Goal: Task Accomplishment & Management: Complete application form

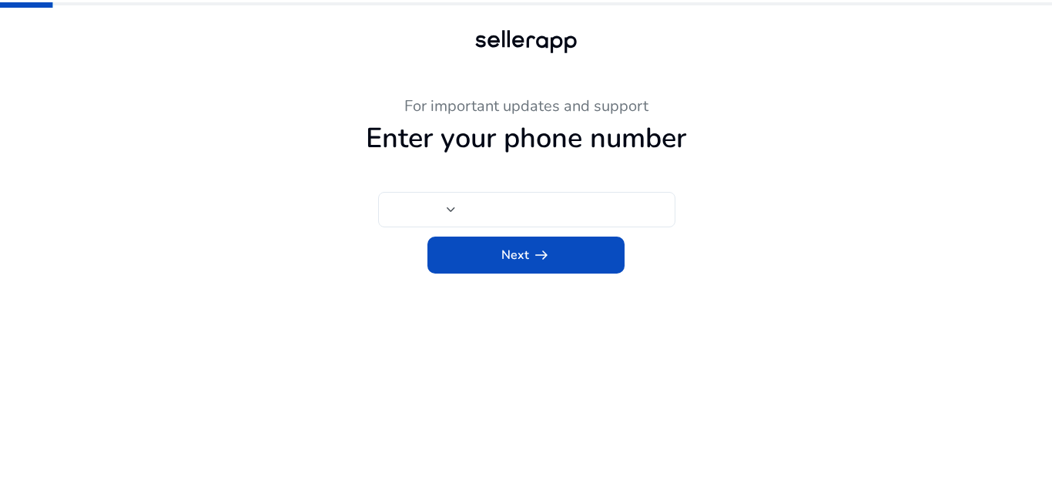
type input "***"
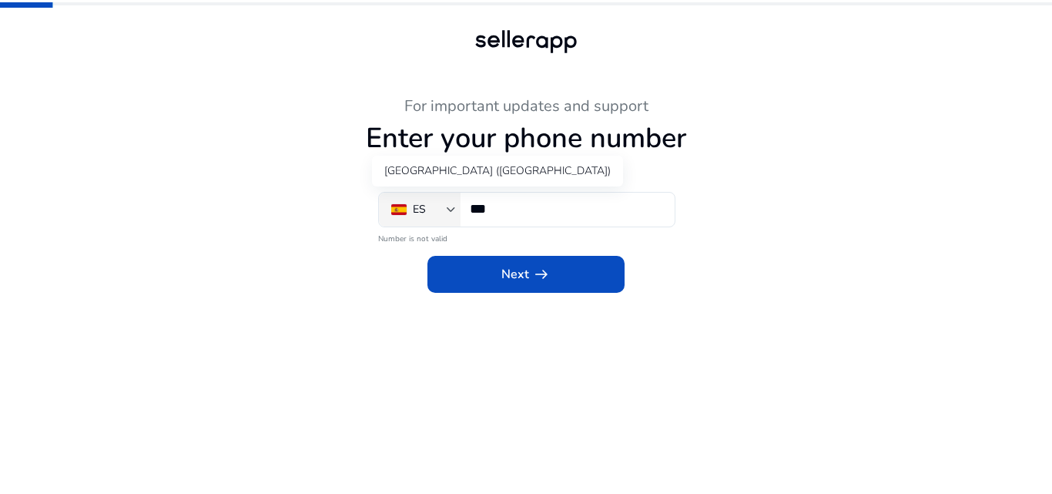
click at [448, 210] on div at bounding box center [451, 209] width 9 height 6
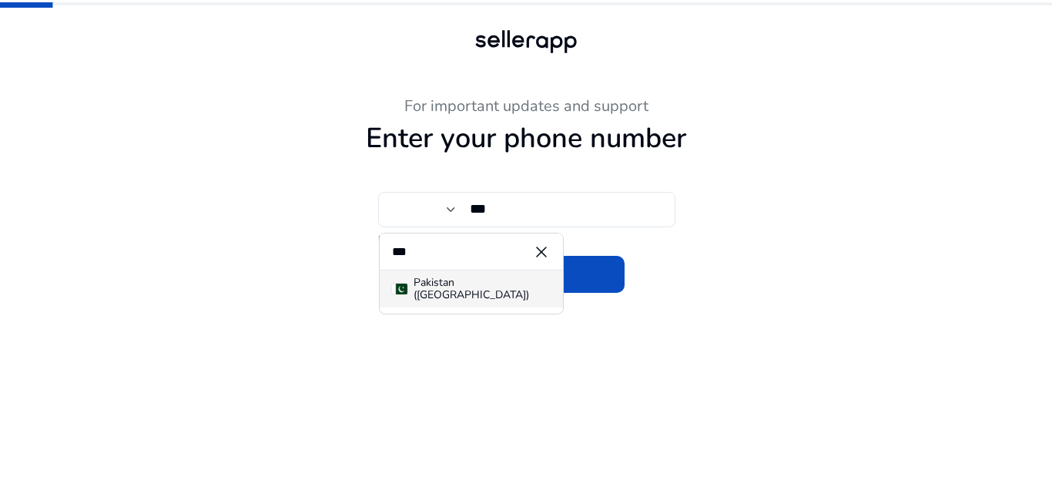
type input "***"
click at [440, 294] on div "Pakistan (‫[GEOGRAPHIC_DATA]‬‎)" at bounding box center [482, 289] width 137 height 25
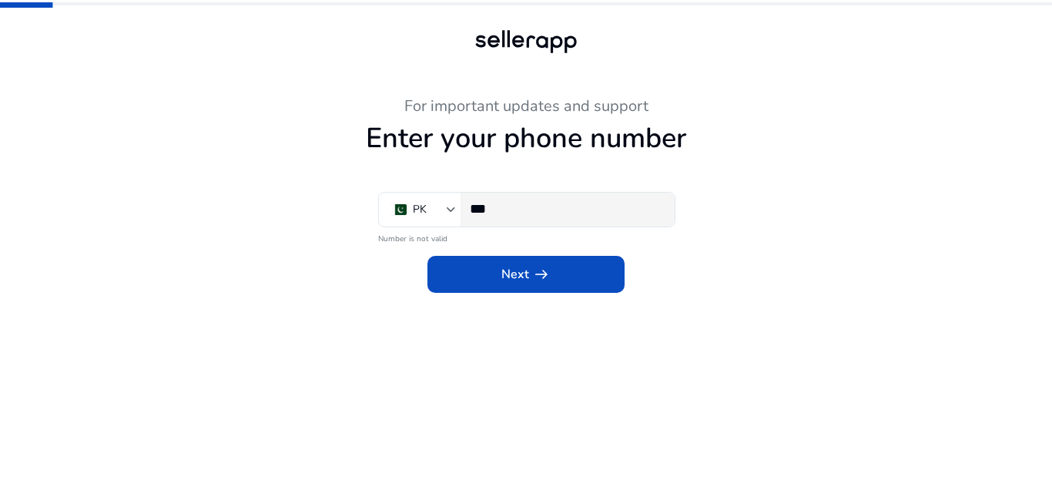
click at [517, 211] on input "***" at bounding box center [566, 208] width 193 height 17
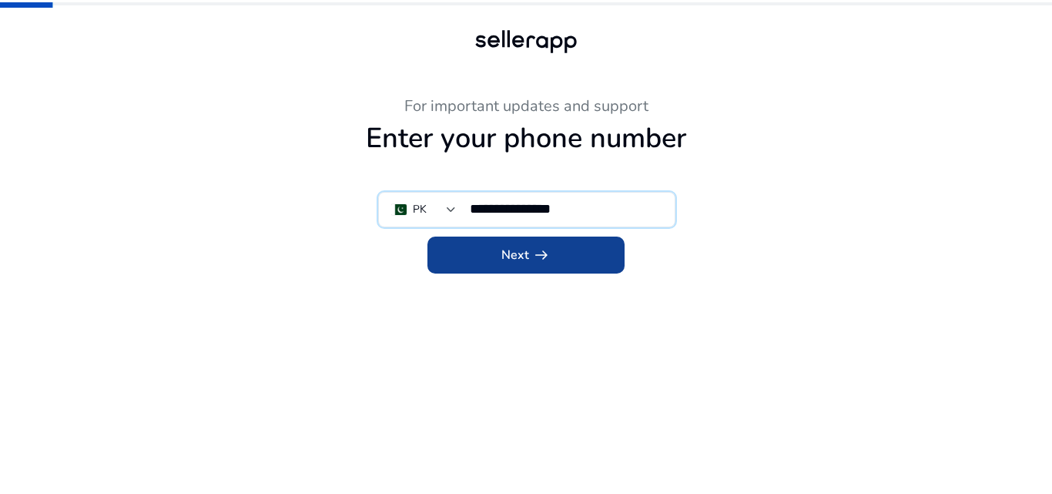
type input "**********"
click at [529, 259] on app-icon "arrow_right_alt" at bounding box center [540, 255] width 22 height 18
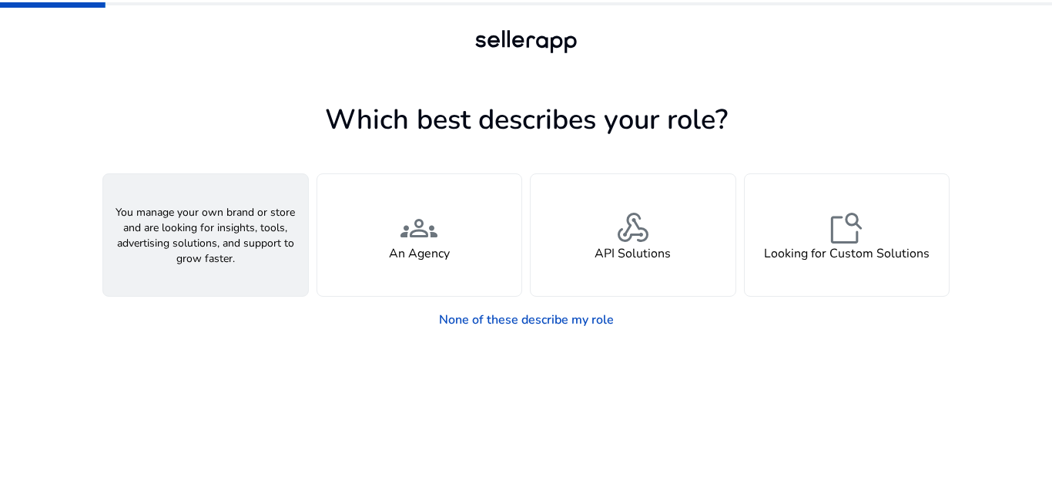
click at [194, 250] on h4 "A Seller" at bounding box center [206, 254] width 46 height 15
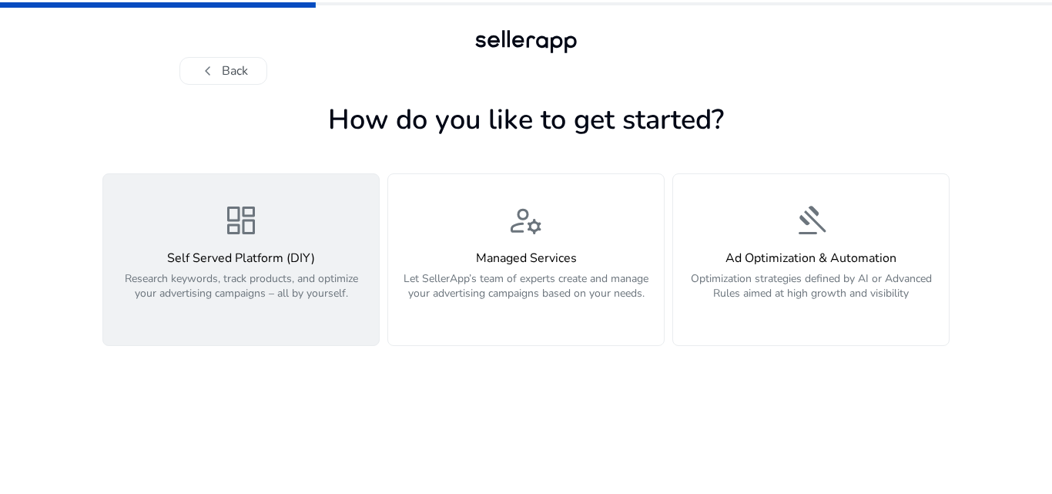
click at [278, 285] on p "Research keywords, track products, and optimize your advertising campaigns – al…" at bounding box center [240, 294] width 257 height 46
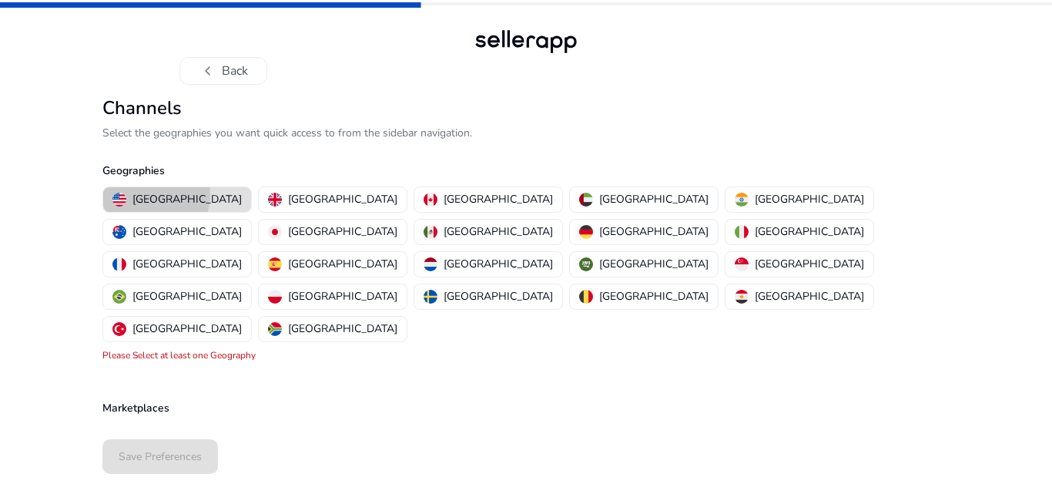
click at [152, 195] on p "[GEOGRAPHIC_DATA]" at bounding box center [187, 199] width 109 height 16
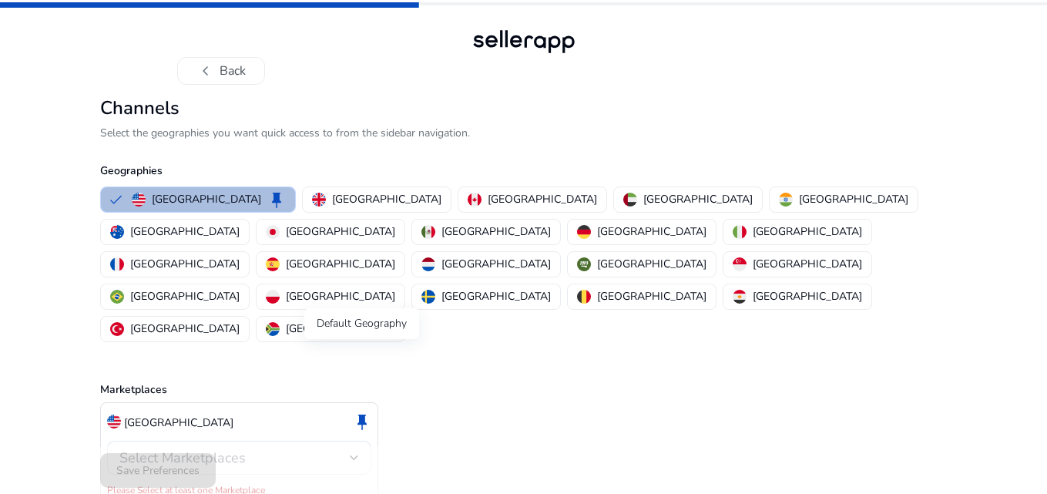
scroll to position [4, 0]
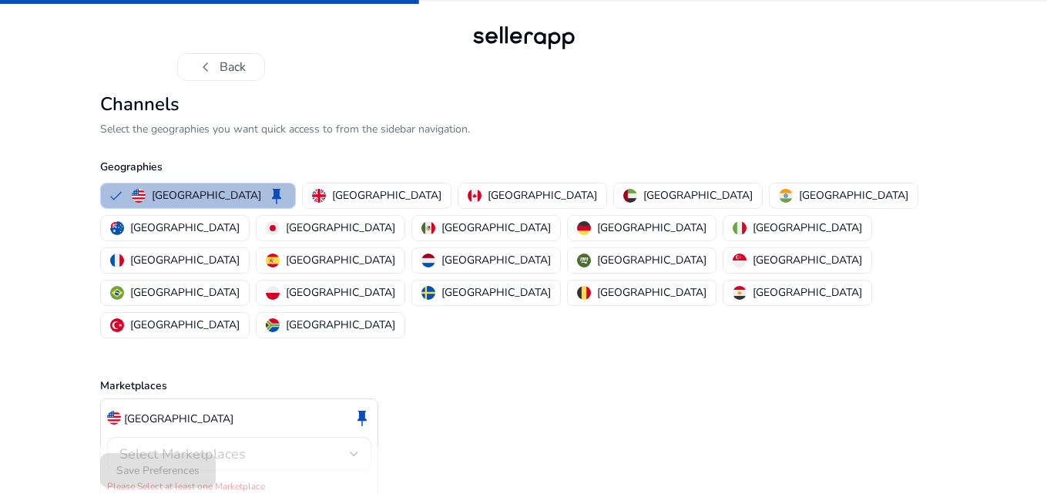
click at [350, 451] on div at bounding box center [354, 454] width 9 height 6
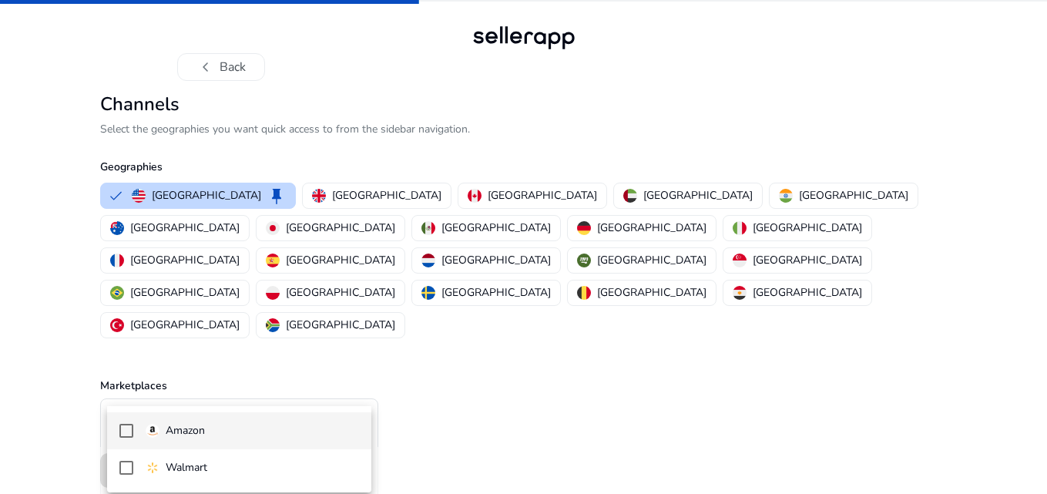
click at [215, 428] on span "Amazon" at bounding box center [252, 430] width 213 height 17
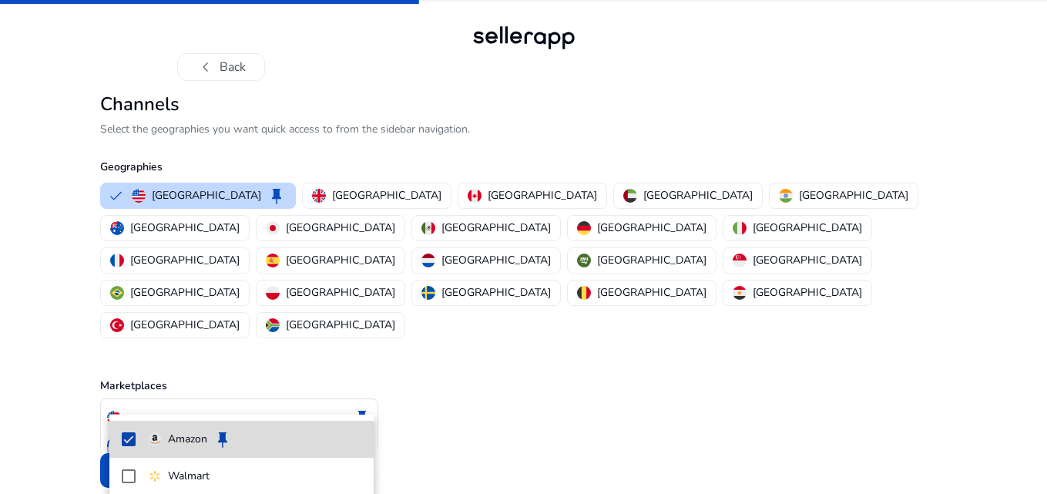
scroll to position [0, 0]
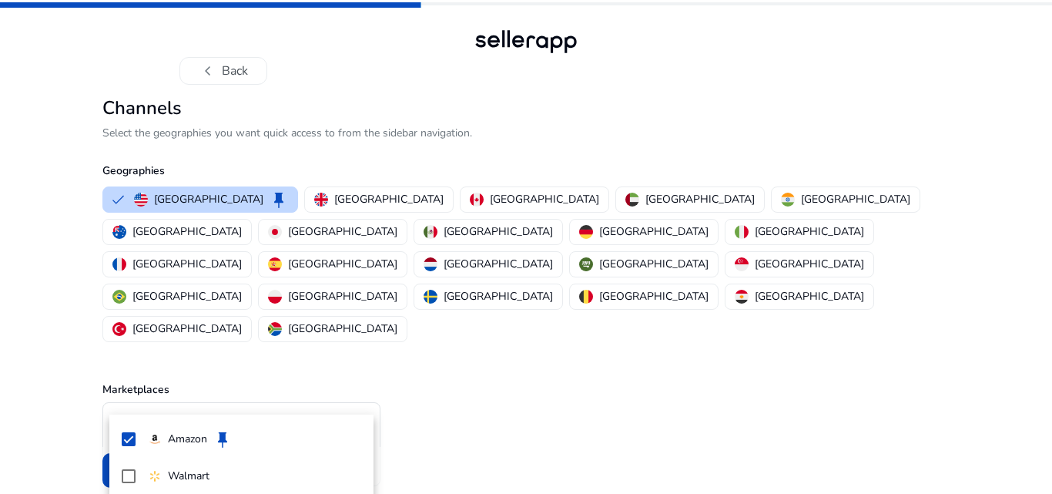
click at [357, 398] on div at bounding box center [526, 247] width 1052 height 494
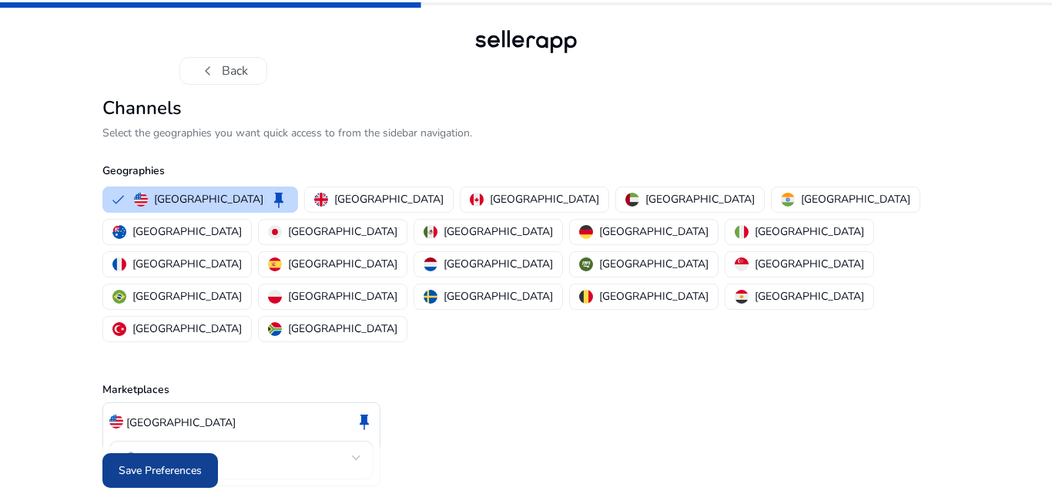
click at [197, 462] on span "Save Preferences" at bounding box center [160, 470] width 83 height 16
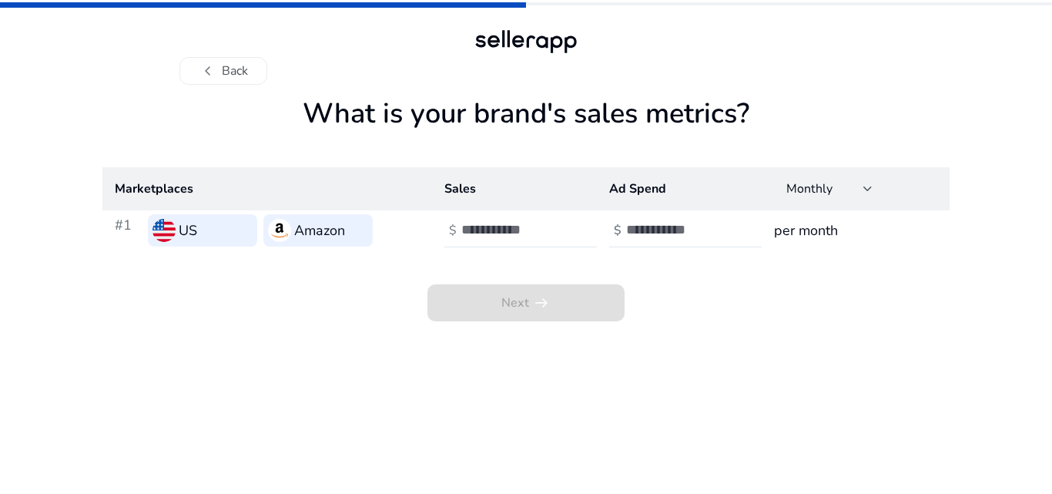
click at [559, 224] on input "*" at bounding box center [513, 229] width 104 height 17
click at [558, 230] on input "*" at bounding box center [513, 229] width 104 height 17
click at [558, 230] on input "**" at bounding box center [513, 229] width 104 height 17
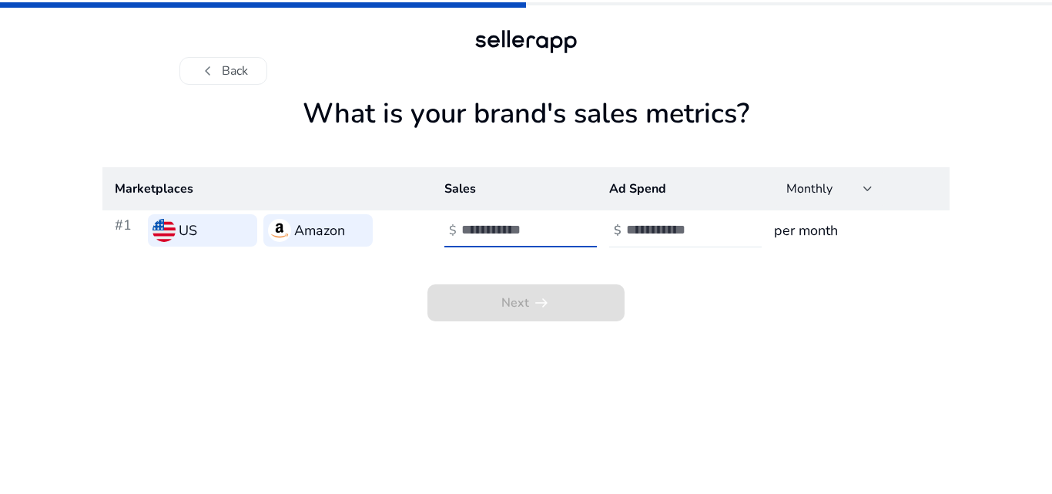
click at [558, 230] on input "**" at bounding box center [513, 229] width 104 height 17
type input "***"
click at [558, 224] on input "***" at bounding box center [513, 229] width 104 height 17
click at [679, 234] on input "number" at bounding box center [678, 229] width 104 height 17
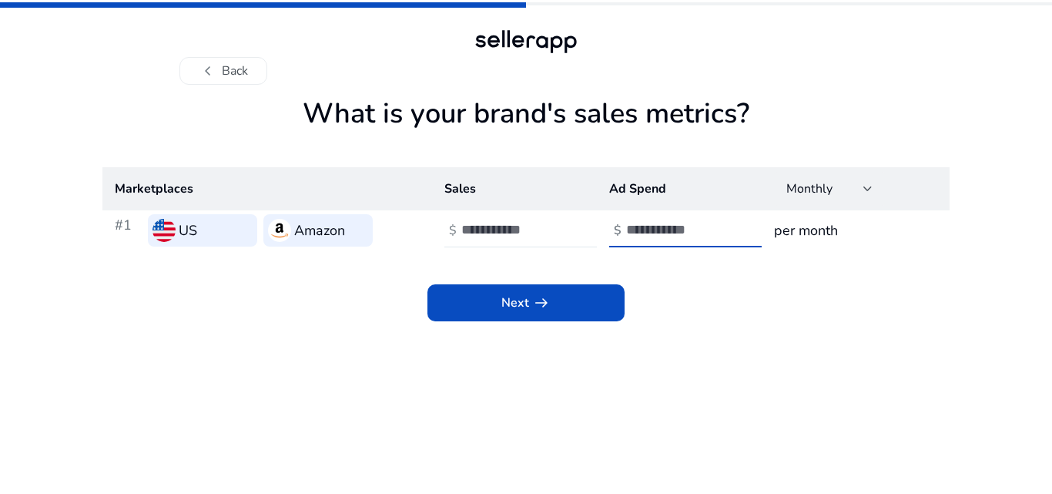
click at [722, 225] on input "*" at bounding box center [678, 229] width 104 height 17
click at [724, 233] on input "*" at bounding box center [678, 229] width 104 height 17
type input "*"
click at [724, 233] on input "*" at bounding box center [678, 229] width 104 height 17
click at [864, 189] on div at bounding box center [868, 189] width 9 height 6
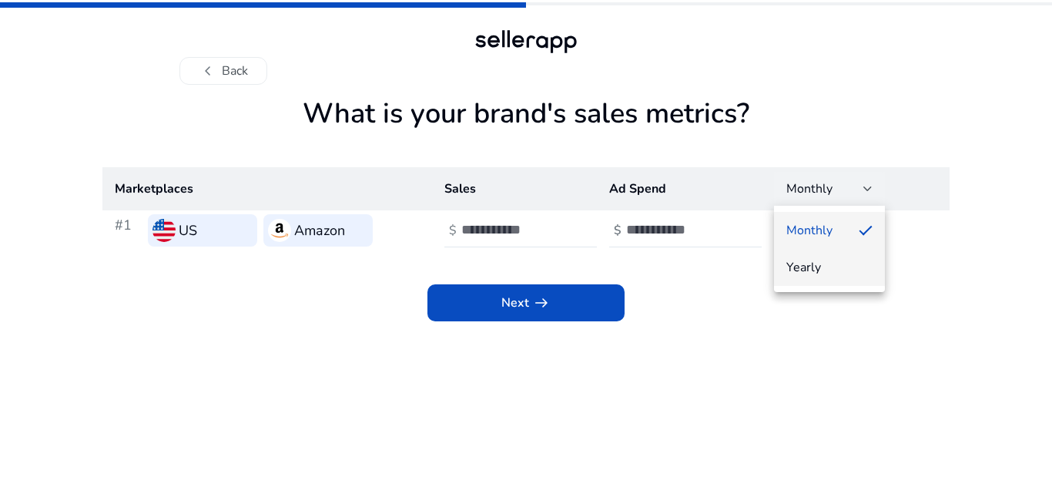
click at [812, 264] on span "Yearly" at bounding box center [830, 267] width 86 height 17
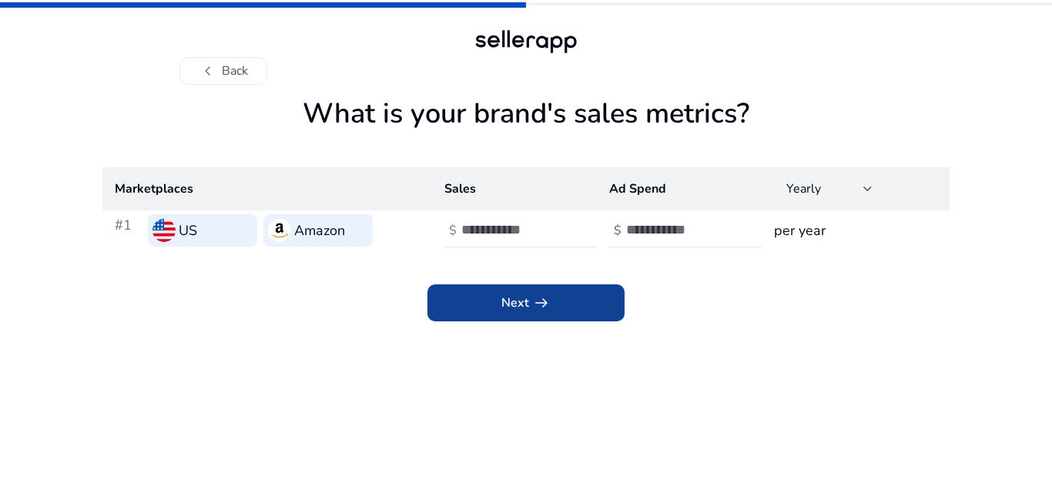
click at [555, 296] on span at bounding box center [526, 302] width 197 height 37
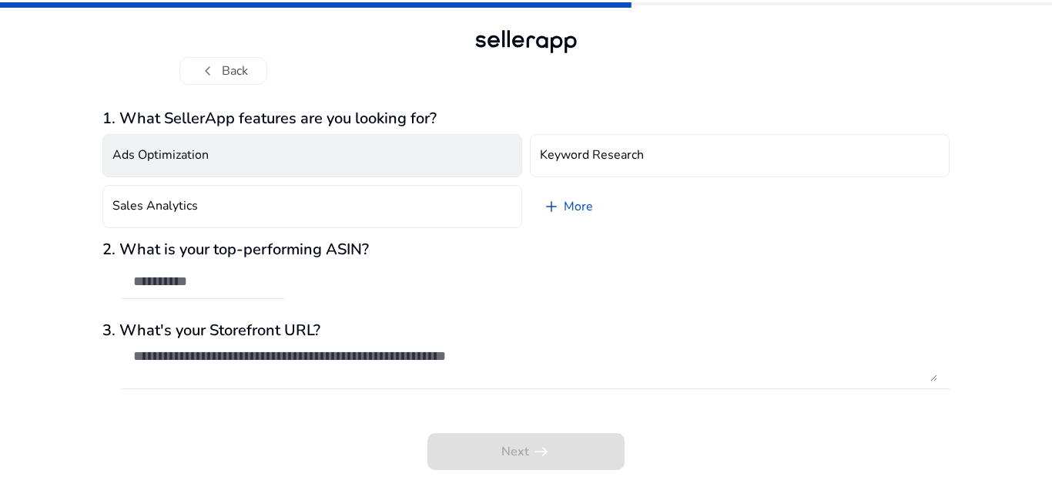
click at [183, 153] on h4 "Ads Optimization" at bounding box center [160, 155] width 96 height 15
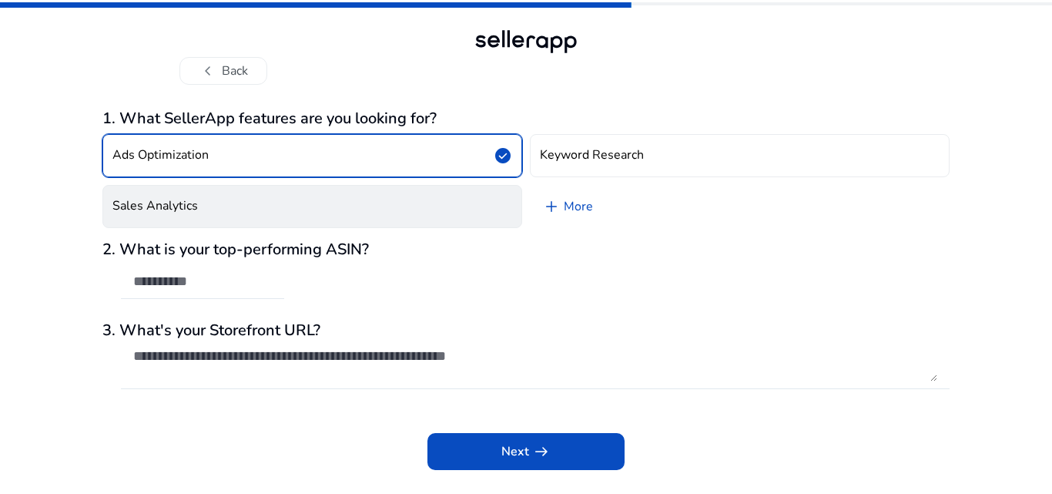
click at [216, 207] on button "Sales Analytics" at bounding box center [312, 206] width 420 height 43
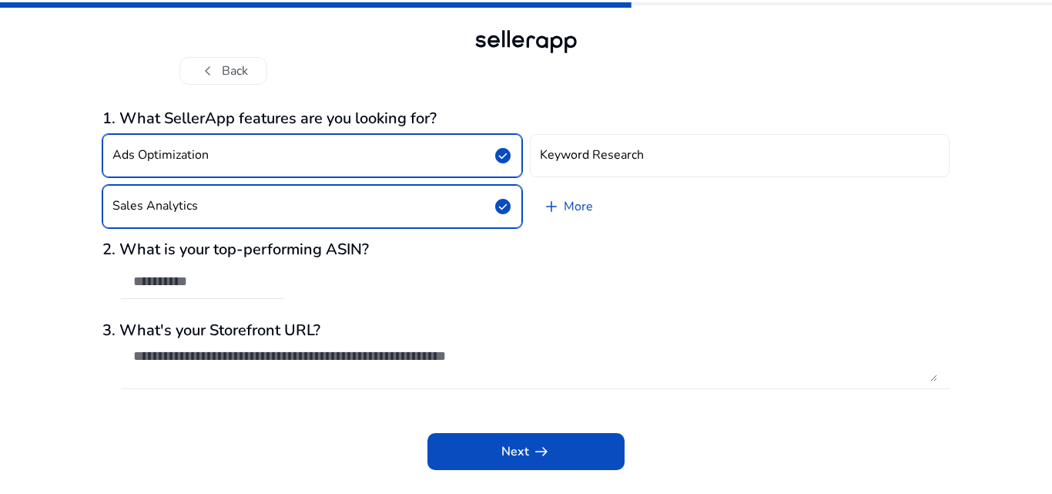
click at [340, 250] on h3 "2. What is your top-performing ASIN?" at bounding box center [525, 249] width 847 height 18
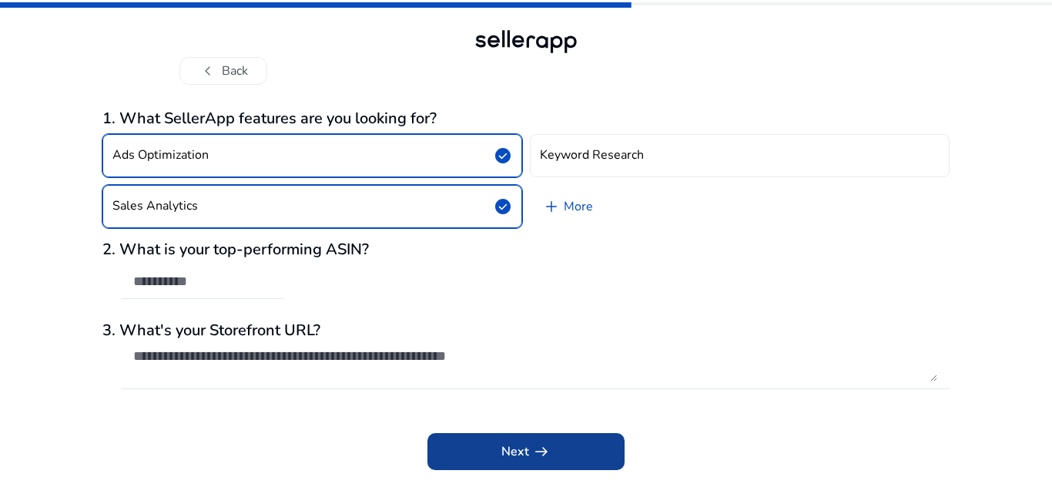
click at [522, 452] on span "Next arrow_right_alt" at bounding box center [526, 451] width 49 height 18
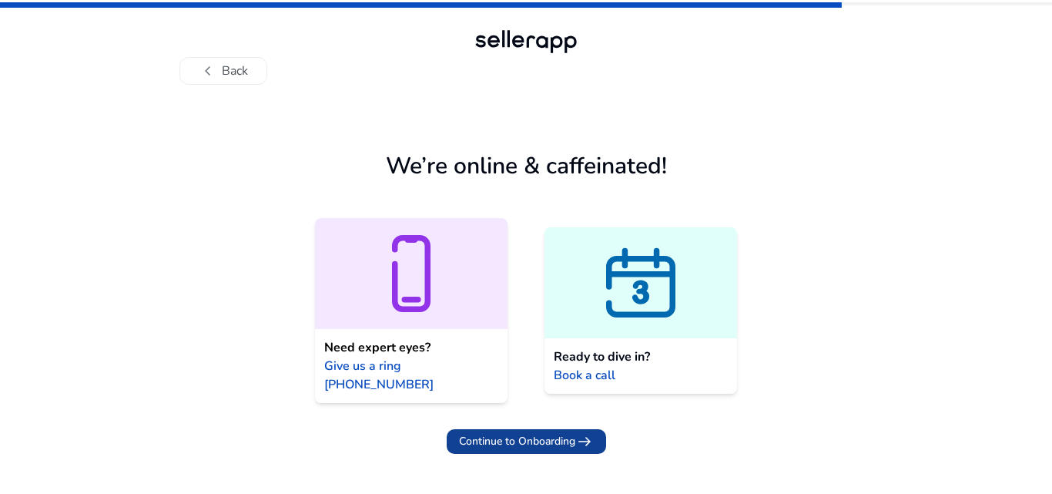
click at [512, 433] on span "Continue to Onboarding" at bounding box center [517, 441] width 116 height 16
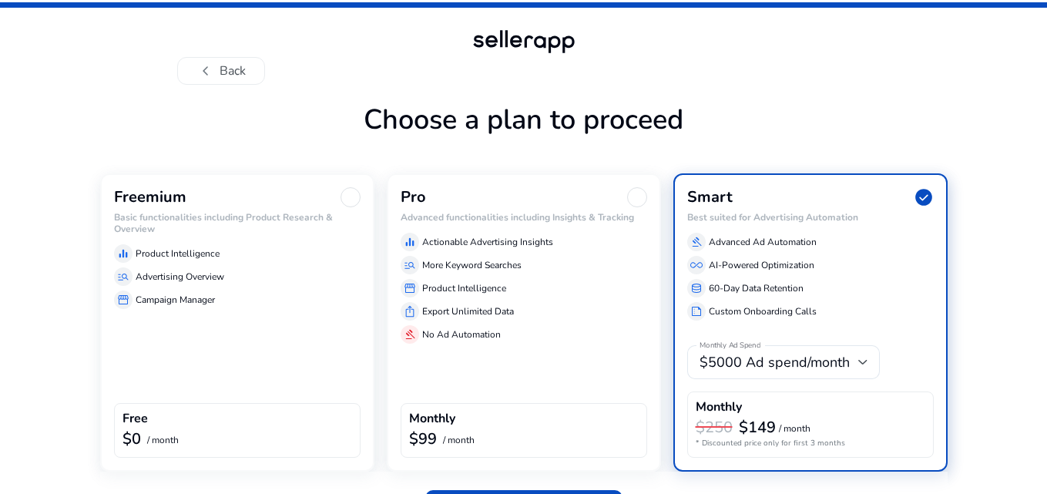
scroll to position [45, 0]
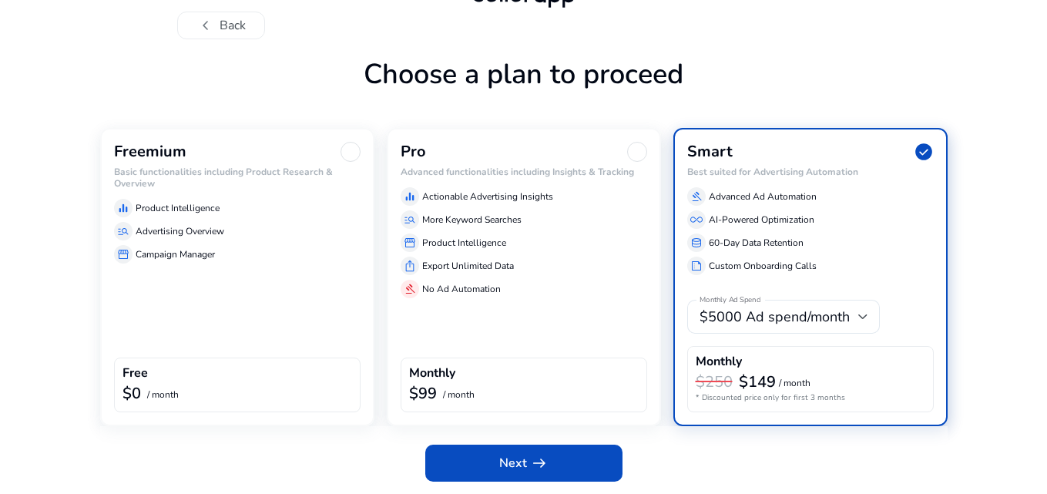
click at [278, 273] on div "Freemium Basic functionalities including Product Research & Overview equalizer …" at bounding box center [237, 277] width 274 height 298
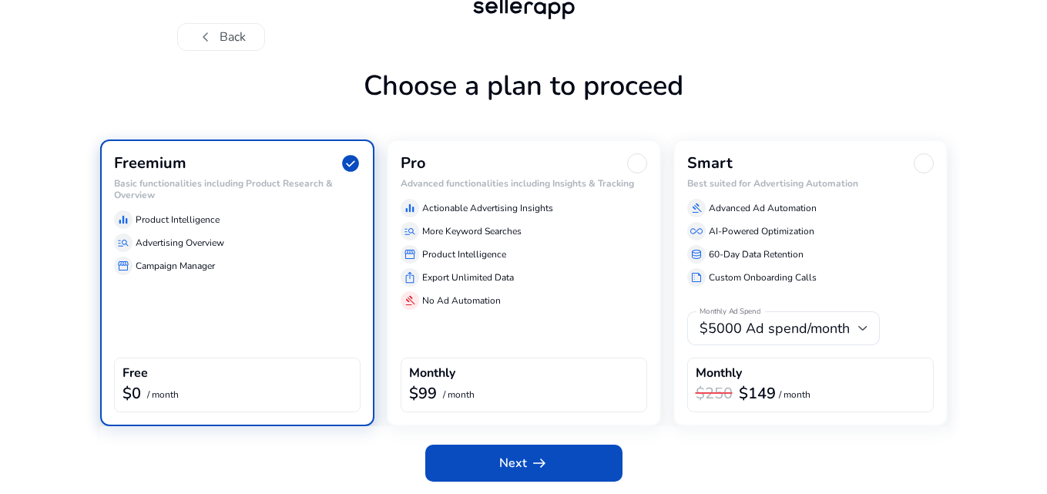
scroll to position [34, 0]
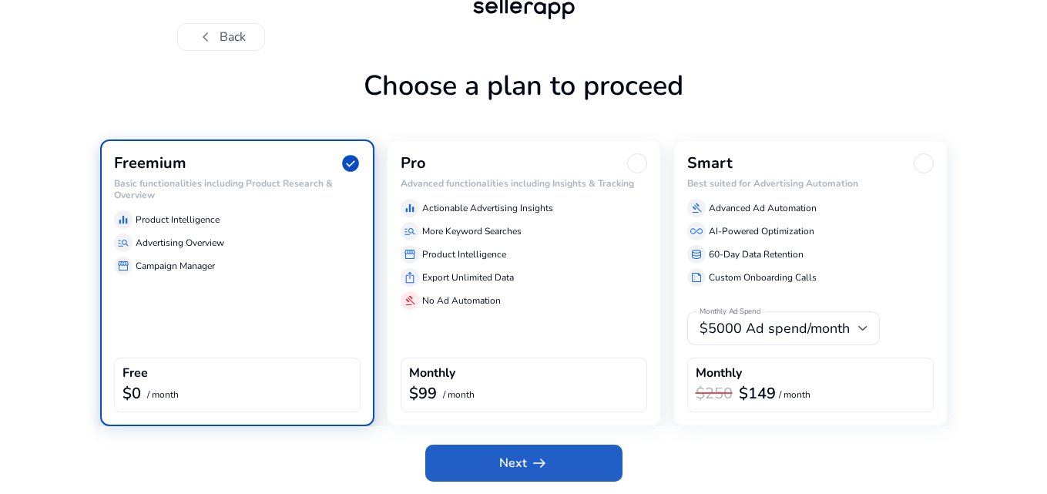
drag, startPoint x: 517, startPoint y: 458, endPoint x: 509, endPoint y: 444, distance: 15.9
click at [518, 458] on span "Next arrow_right_alt" at bounding box center [523, 463] width 49 height 18
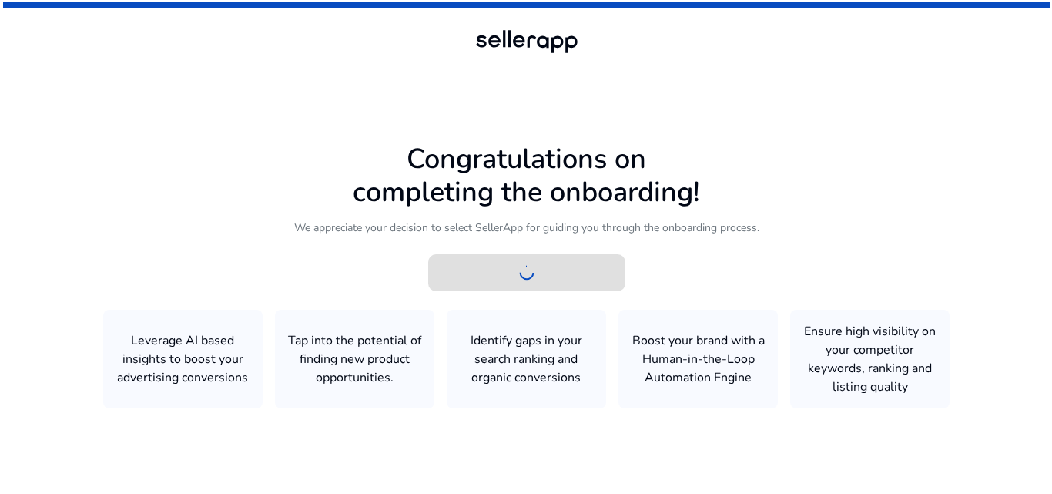
scroll to position [0, 0]
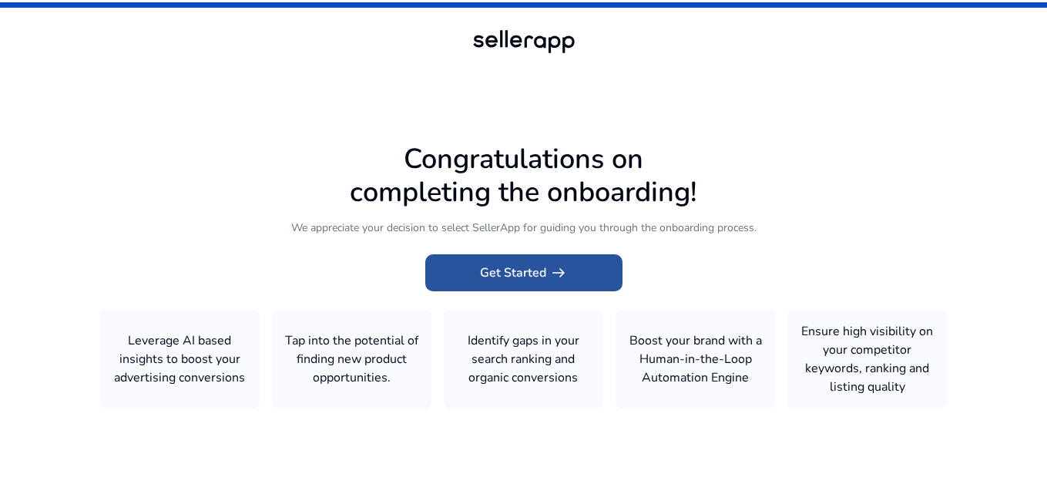
click at [568, 273] on span at bounding box center [523, 272] width 197 height 37
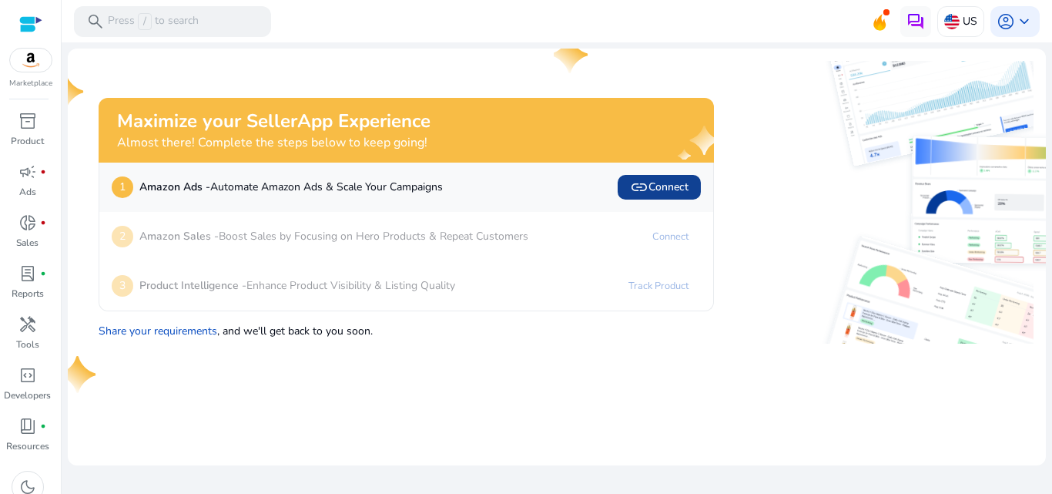
click at [634, 186] on span "link" at bounding box center [639, 187] width 18 height 18
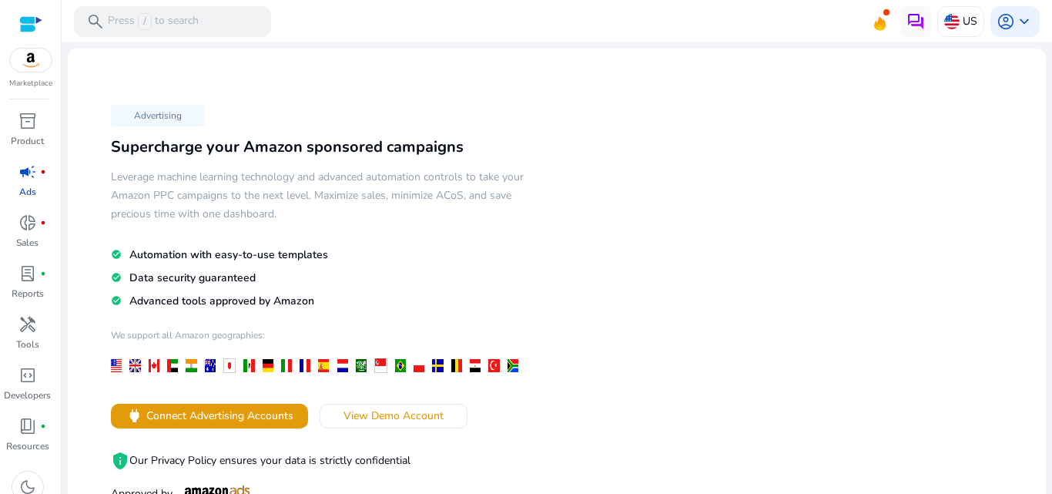
click at [116, 373] on div "Advertising Supercharge your Amazon sponsored campaigns Leverage machine learni…" at bounding box center [318, 302] width 477 height 406
click at [119, 334] on h4 "We support all Amazon geographies:" at bounding box center [318, 341] width 415 height 24
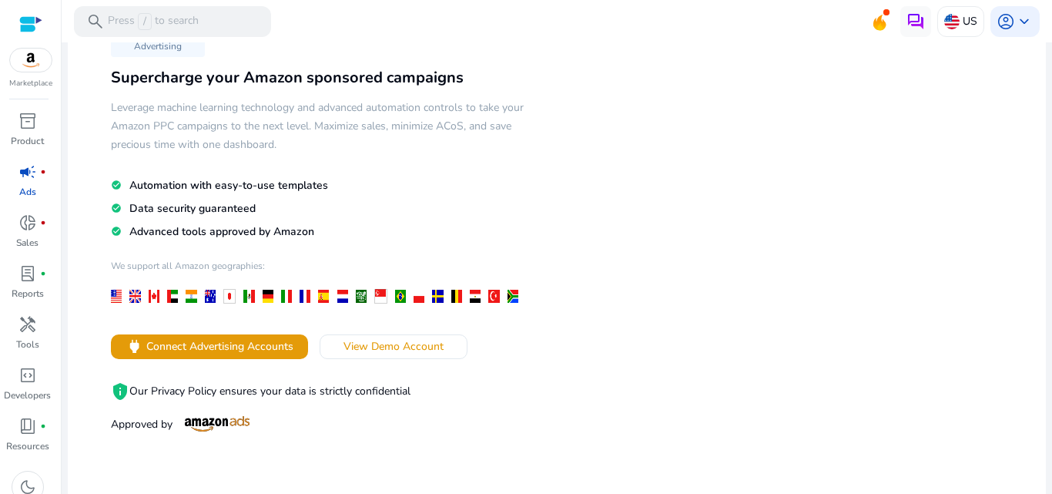
scroll to position [154, 0]
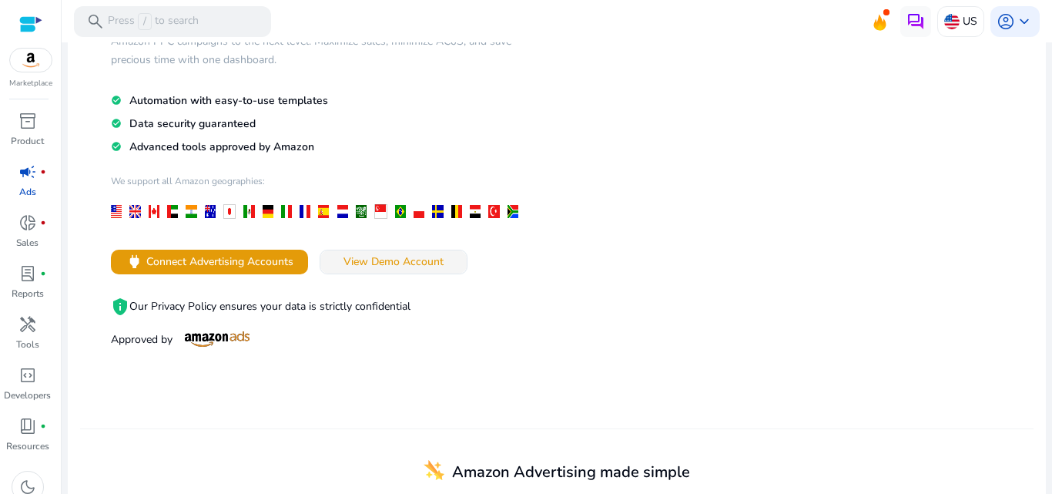
click at [364, 265] on span "View Demo Account" at bounding box center [394, 261] width 100 height 16
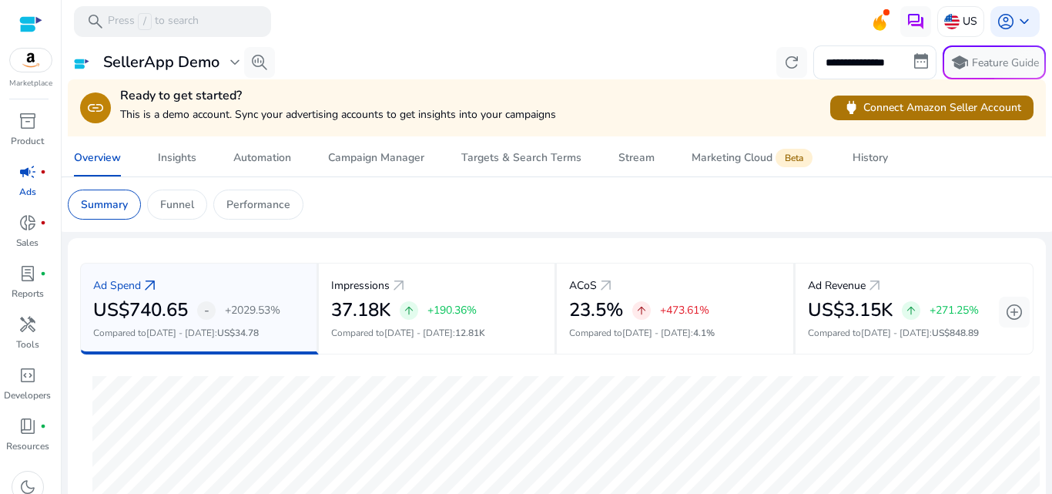
click at [892, 120] on span at bounding box center [931, 107] width 203 height 37
